Goal: Communication & Community: Connect with others

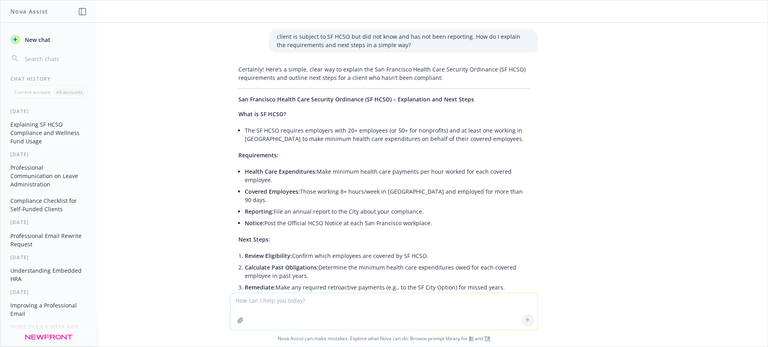
scroll to position [444, 0]
